Goal: Participate in discussion: Engage in conversation with other users on a specific topic

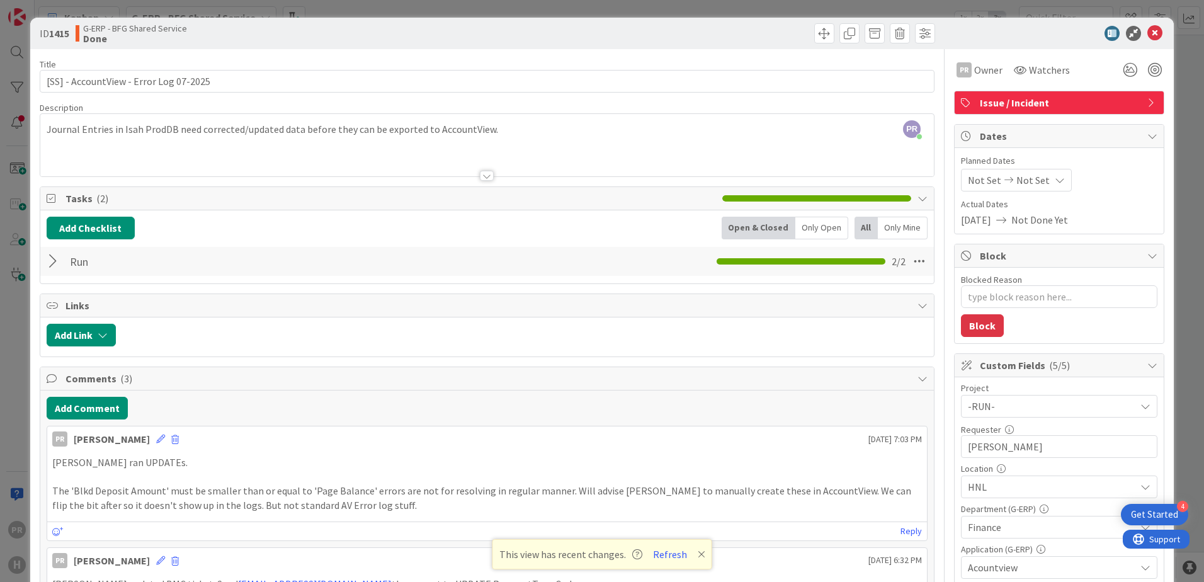
click at [962, 26] on icon at bounding box center [1155, 33] width 15 height 15
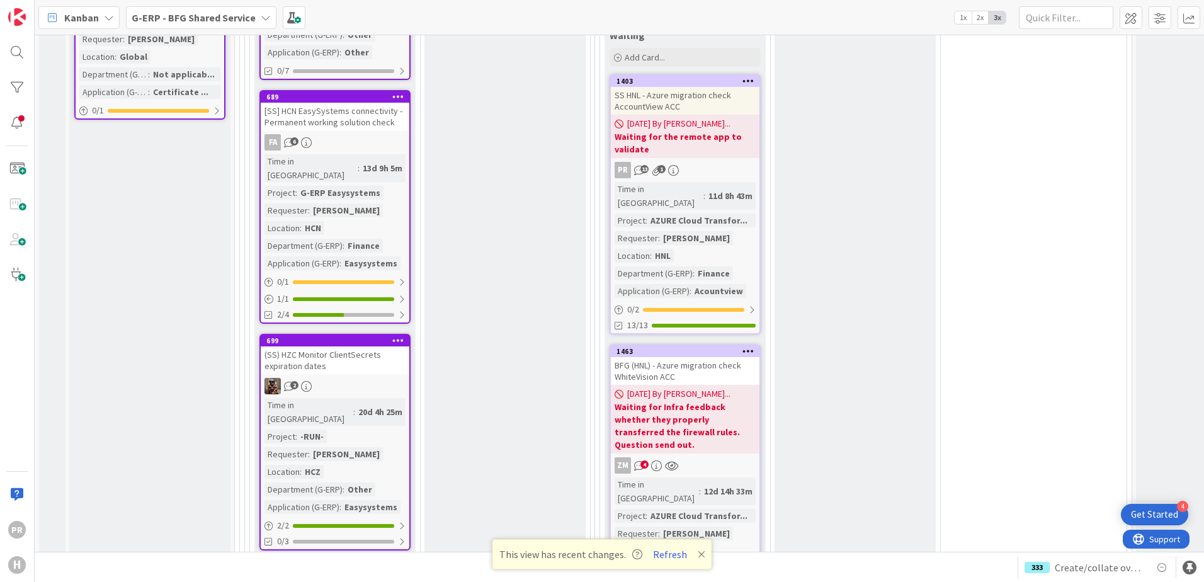
scroll to position [1449, 0]
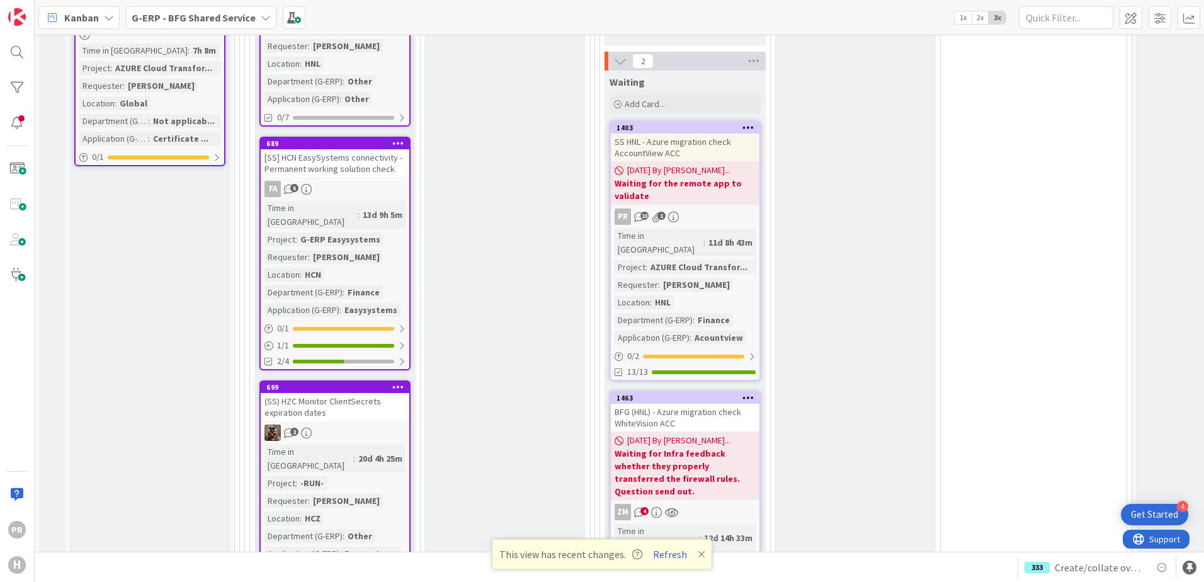
click at [374, 149] on div "[SS] HCN EasySystems connectivity - Permanent working solution check" at bounding box center [335, 163] width 149 height 28
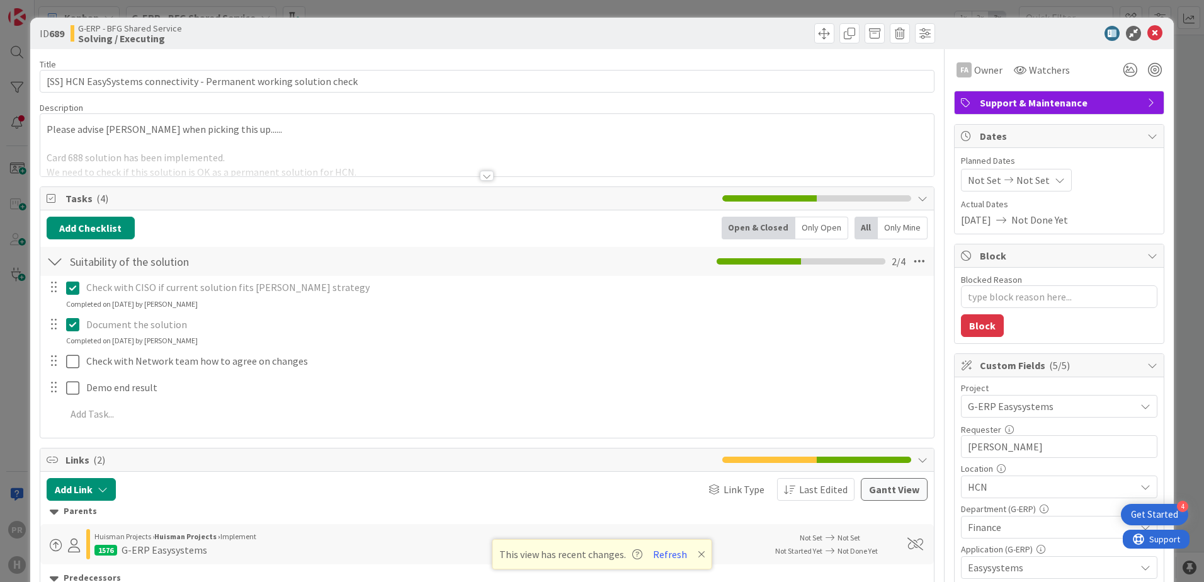
type textarea "x"
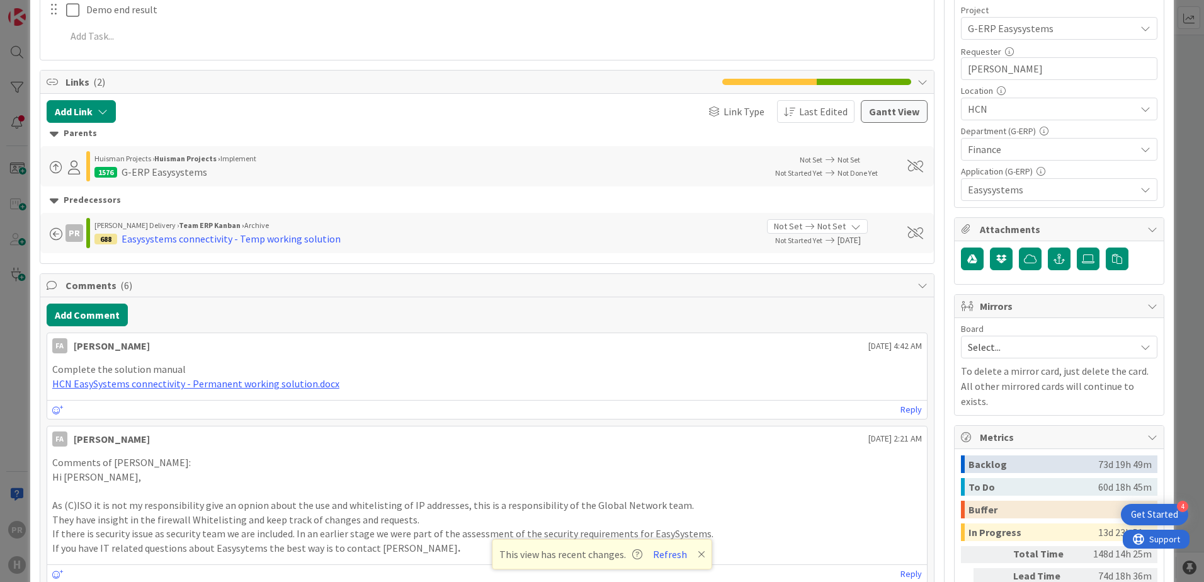
scroll to position [567, 0]
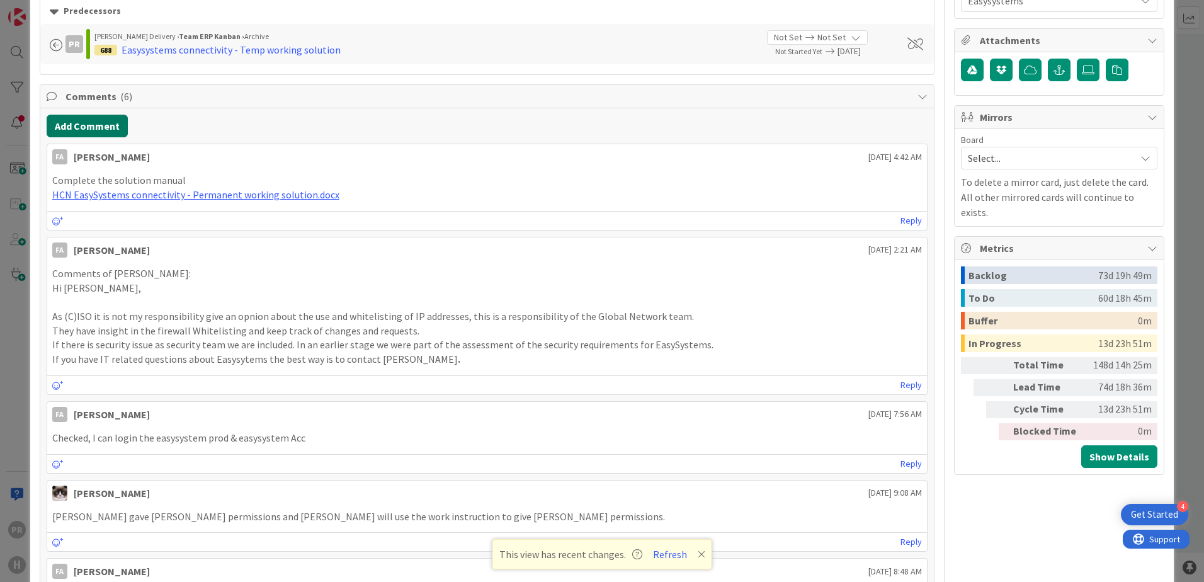
click at [93, 134] on button "Add Comment" at bounding box center [87, 126] width 81 height 23
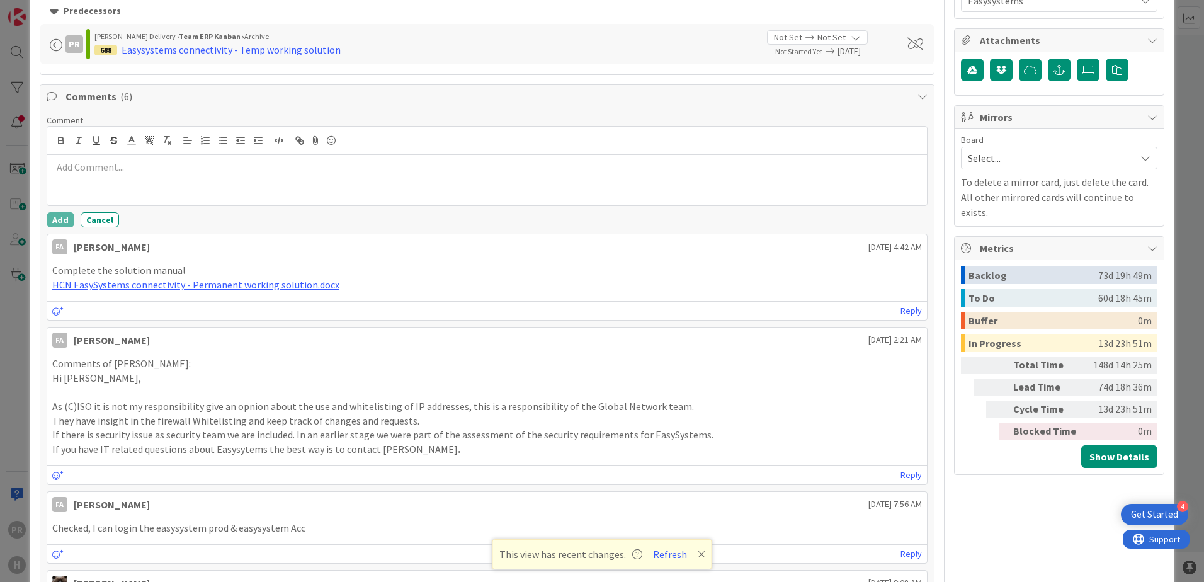
click at [154, 185] on div at bounding box center [487, 180] width 880 height 50
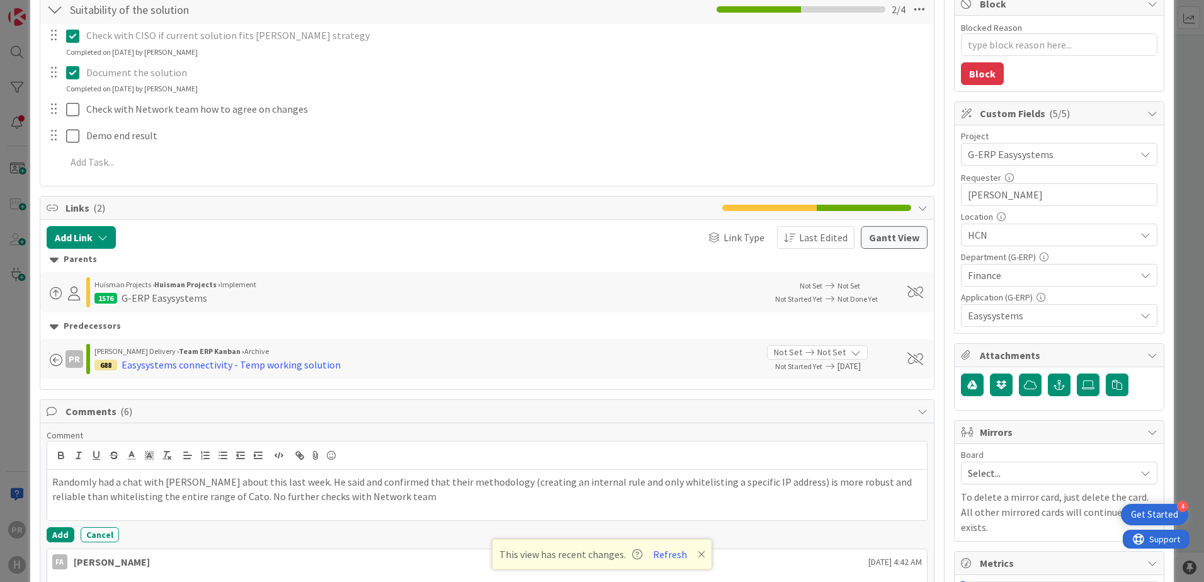
scroll to position [315, 0]
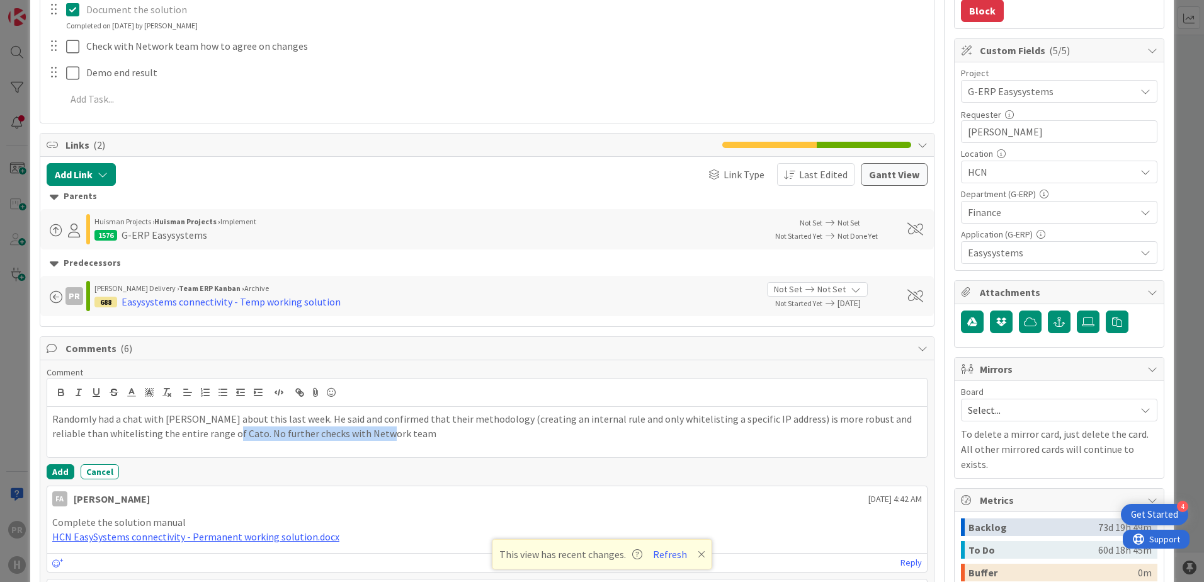
drag, startPoint x: 381, startPoint y: 432, endPoint x: 208, endPoint y: 438, distance: 173.4
click at [208, 438] on p "Randomly had a chat with [PERSON_NAME] about this last week. He said and confir…" at bounding box center [487, 426] width 870 height 28
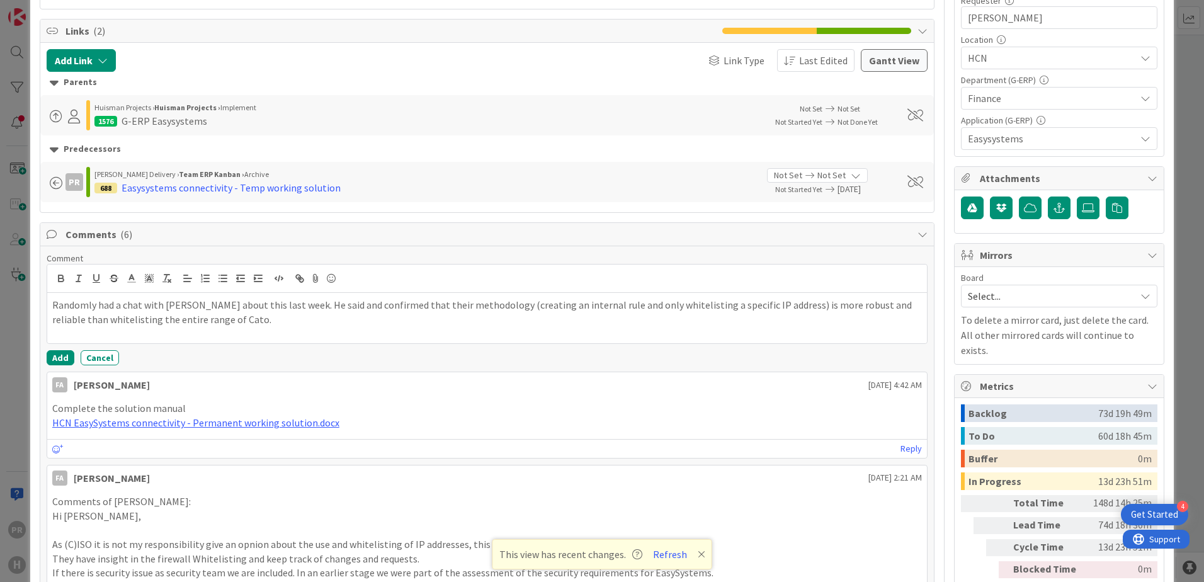
scroll to position [441, 0]
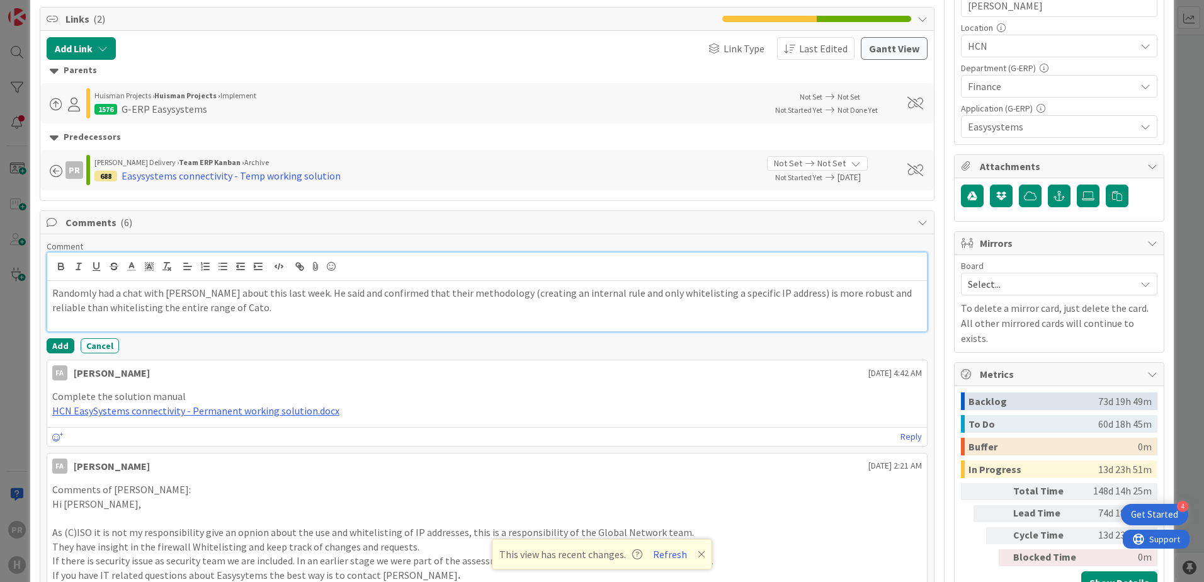
drag, startPoint x: 222, startPoint y: 307, endPoint x: 213, endPoint y: 308, distance: 9.5
click at [222, 307] on p "Randomly had a chat with [PERSON_NAME] about this last week. He said and confir…" at bounding box center [487, 300] width 870 height 28
click at [62, 342] on button "Add" at bounding box center [61, 345] width 28 height 15
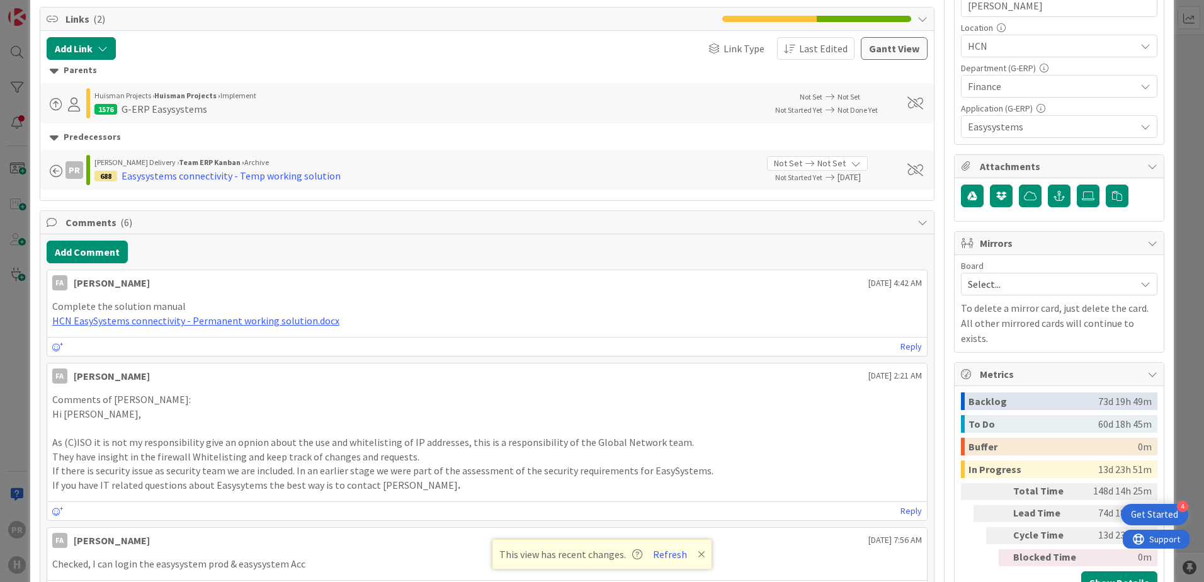
type textarea "x"
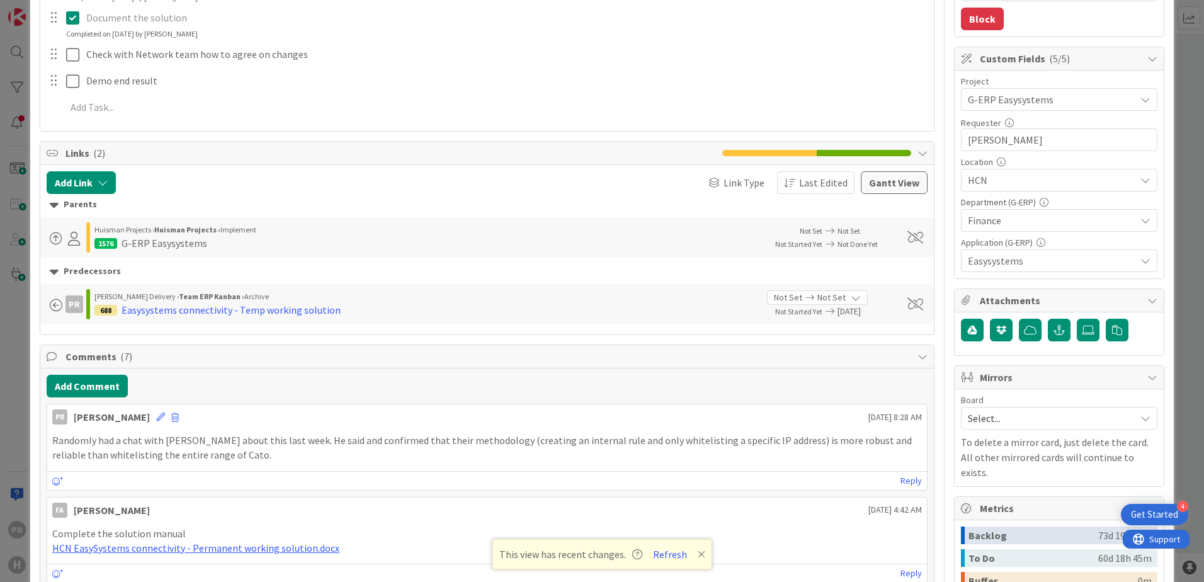
scroll to position [0, 0]
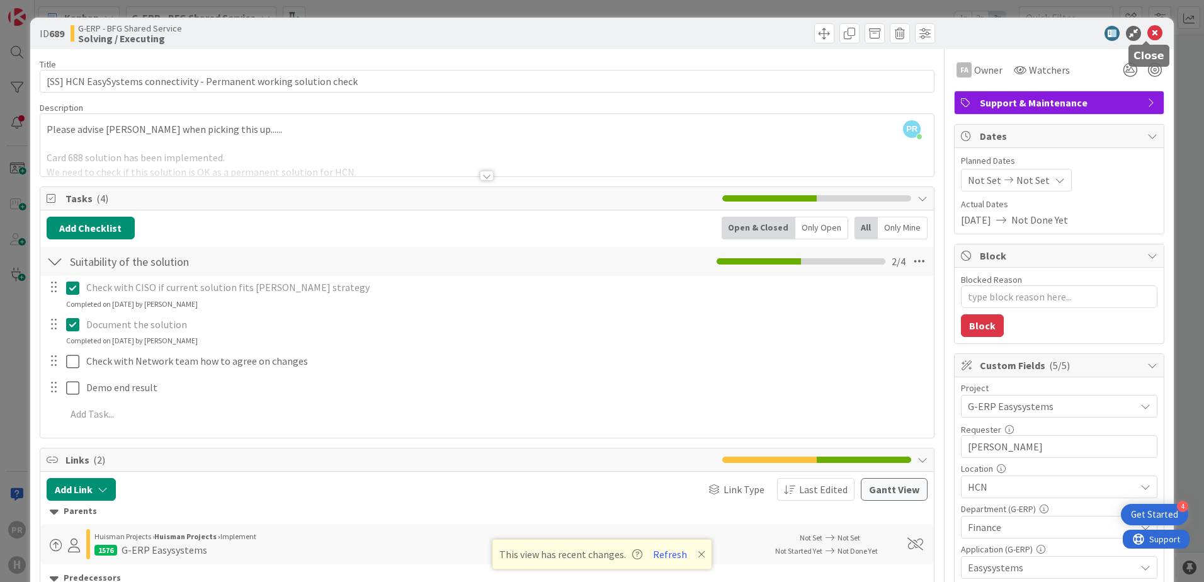
drag, startPoint x: 1148, startPoint y: 35, endPoint x: 1102, endPoint y: 39, distance: 46.2
click at [962, 35] on icon at bounding box center [1155, 33] width 15 height 15
